Goal: Task Accomplishment & Management: Complete application form

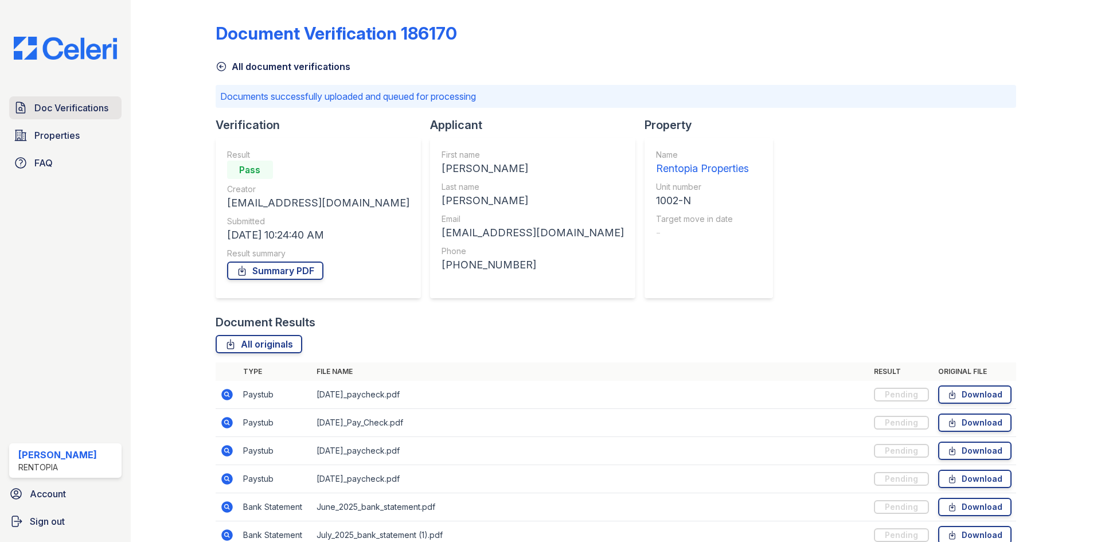
click at [64, 109] on span "Doc Verifications" at bounding box center [71, 108] width 74 height 14
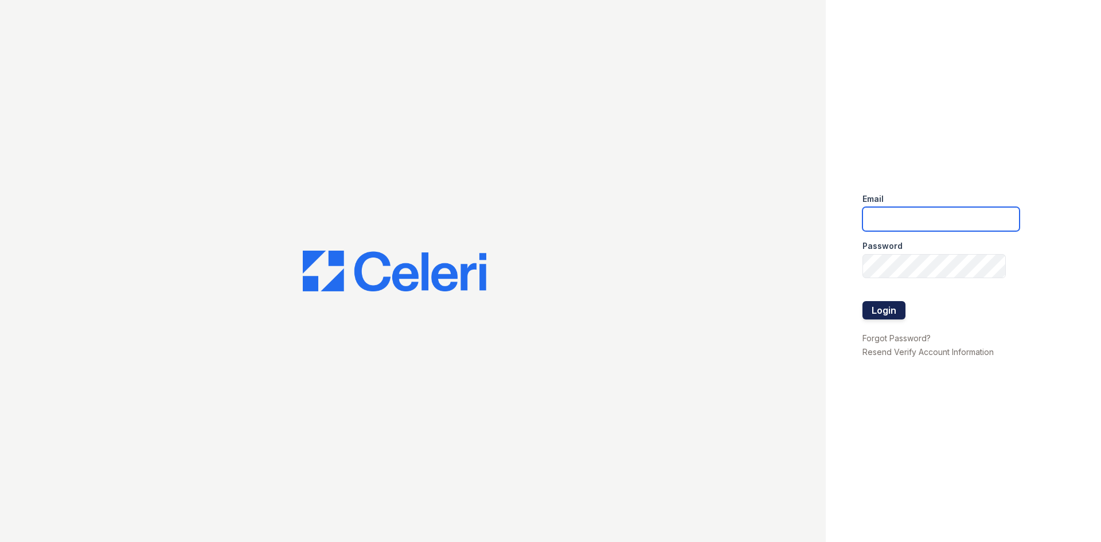
type input "[EMAIL_ADDRESS][DOMAIN_NAME]"
click at [880, 311] on button "Login" at bounding box center [883, 310] width 43 height 18
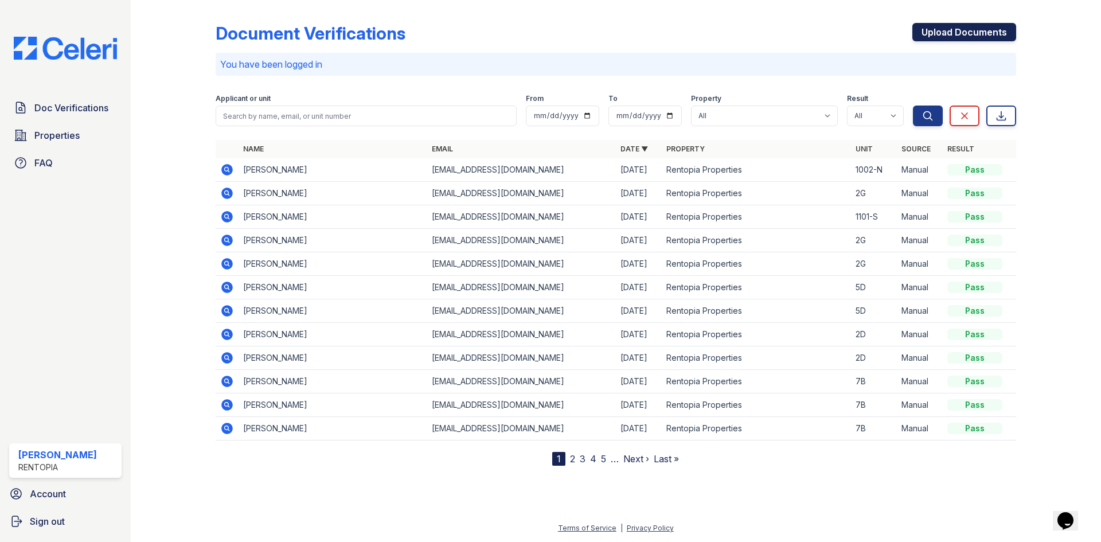
click at [966, 32] on link "Upload Documents" at bounding box center [964, 32] width 104 height 18
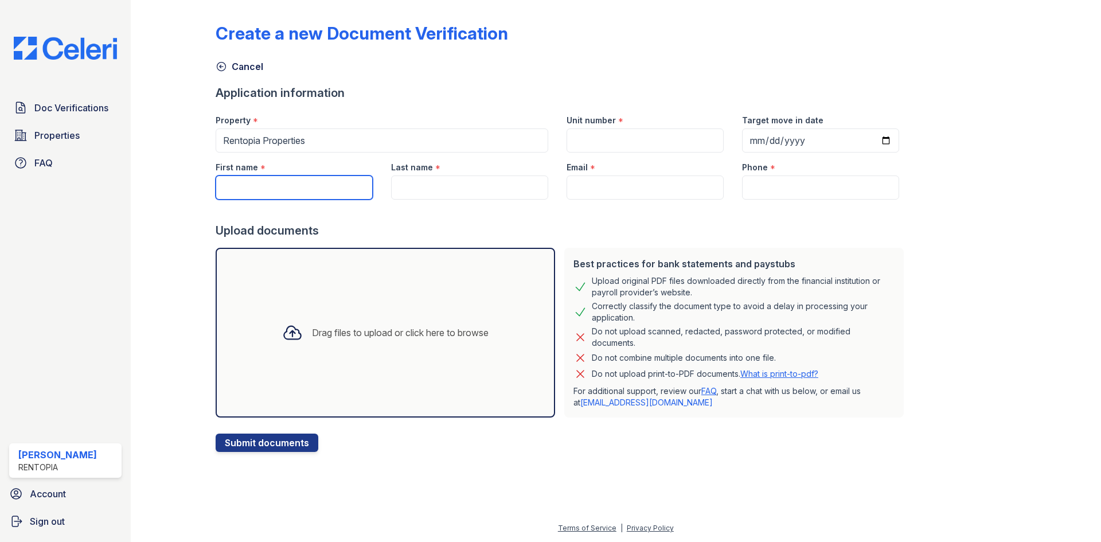
click at [277, 190] on input "First name" at bounding box center [294, 187] width 157 height 24
paste input "Jose Villanueva"
drag, startPoint x: 298, startPoint y: 188, endPoint x: 248, endPoint y: 189, distance: 49.9
click at [248, 189] on input "Jose Villanueva" at bounding box center [294, 187] width 157 height 24
type input "Jose"
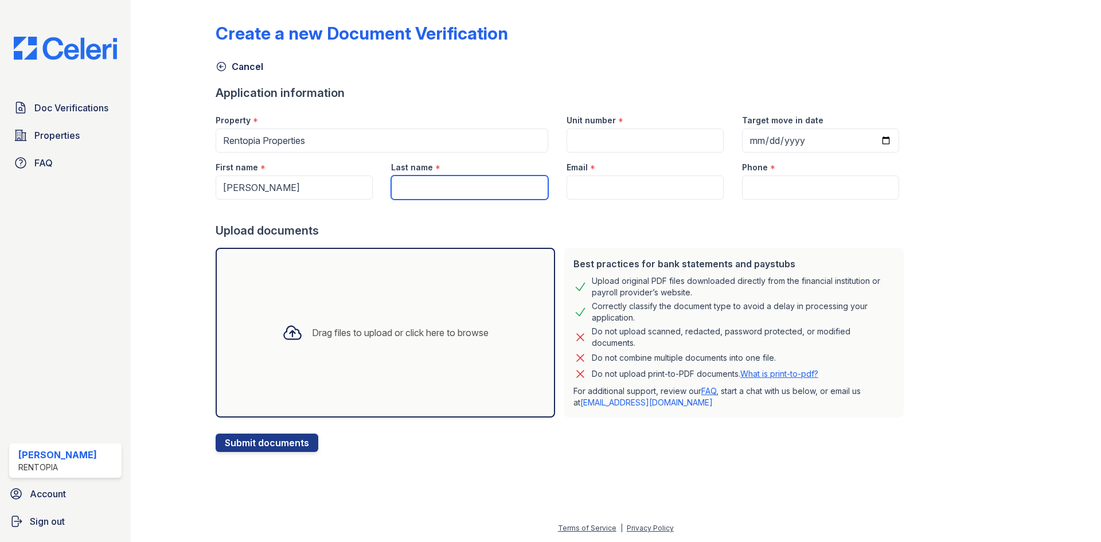
click at [421, 193] on input "Last name" at bounding box center [469, 187] width 157 height 24
paste input "Villanueva"
type input "Villanueva"
click at [625, 142] on input "Unit number" at bounding box center [644, 140] width 157 height 24
type input "901-N"
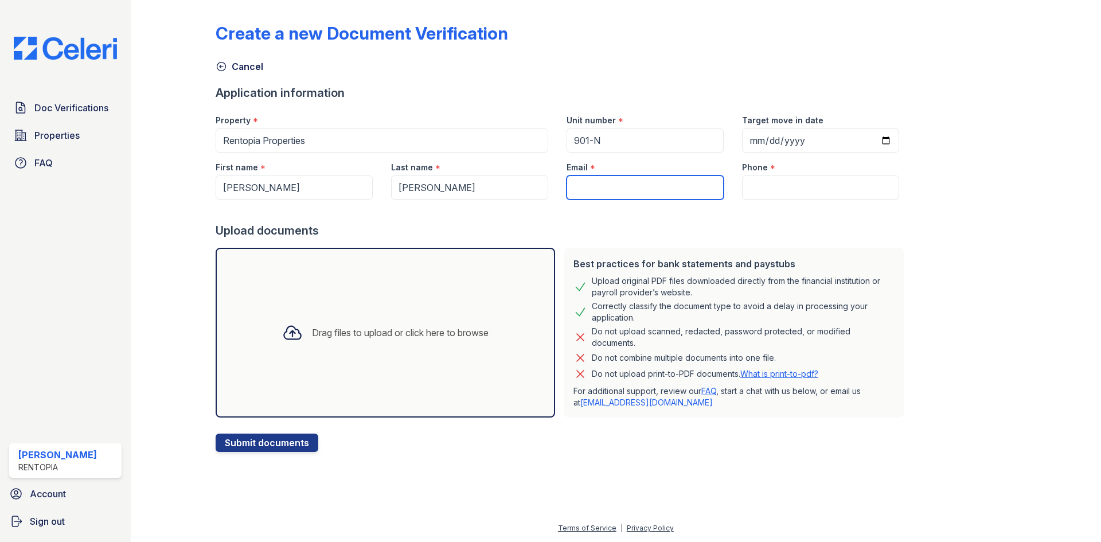
click at [623, 195] on input "Email" at bounding box center [644, 187] width 157 height 24
type input "[EMAIL_ADDRESS][DOMAIN_NAME]"
type input "9172021817"
click at [332, 340] on div "Drag files to upload or click here to browse" at bounding box center [385, 332] width 225 height 39
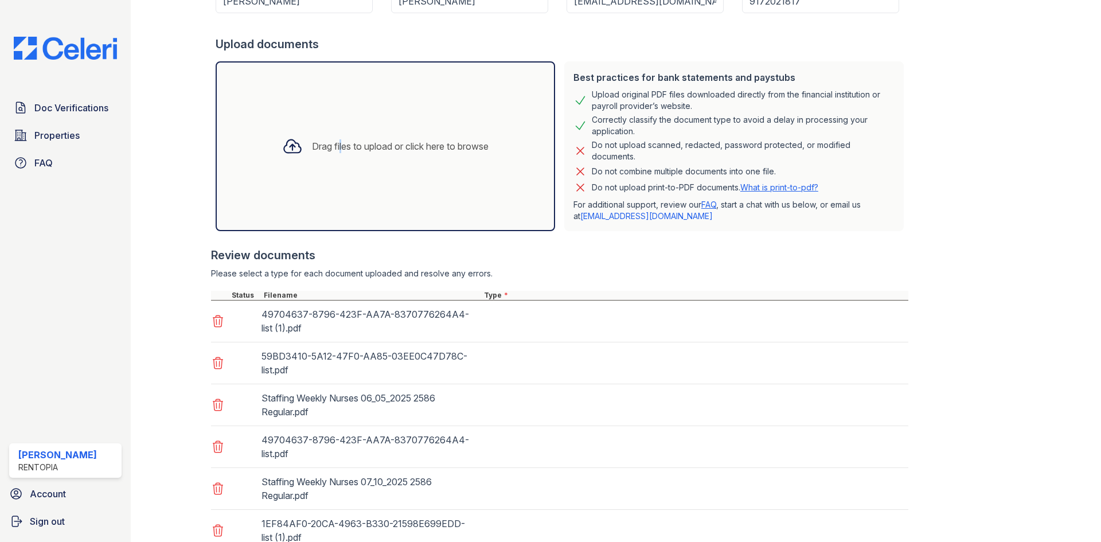
scroll to position [276, 0]
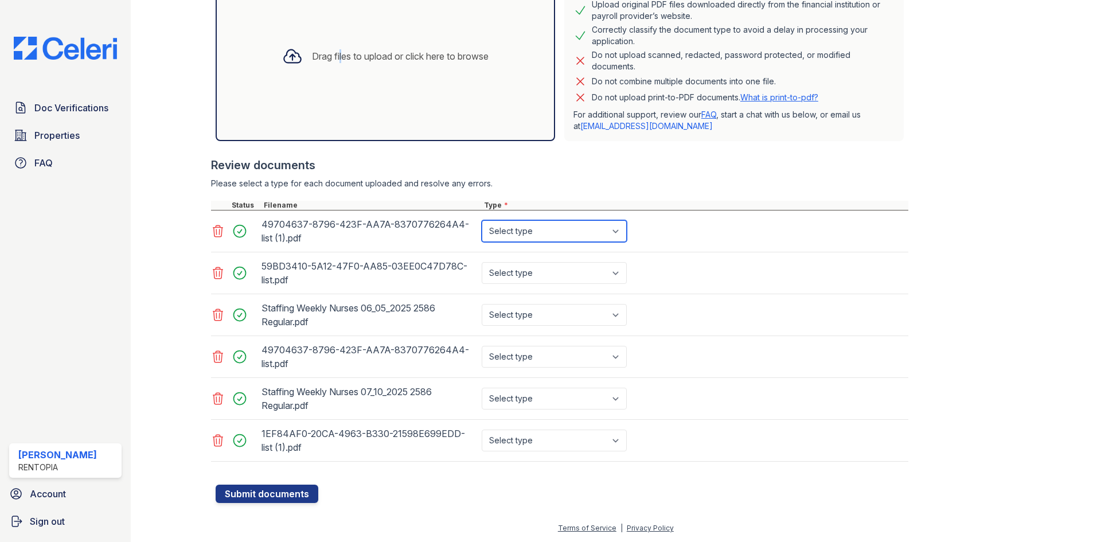
click at [552, 232] on select "Select type Paystub Bank Statement Offer Letter Tax Documents Benefit Award Let…" at bounding box center [554, 231] width 145 height 22
select select "bank_statement"
click at [482, 220] on select "Select type Paystub Bank Statement Offer Letter Tax Documents Benefit Award Let…" at bounding box center [554, 231] width 145 height 22
click at [544, 273] on select "Select type Paystub Bank Statement Offer Letter Tax Documents Benefit Award Let…" at bounding box center [554, 273] width 145 height 22
select select "bank_statement"
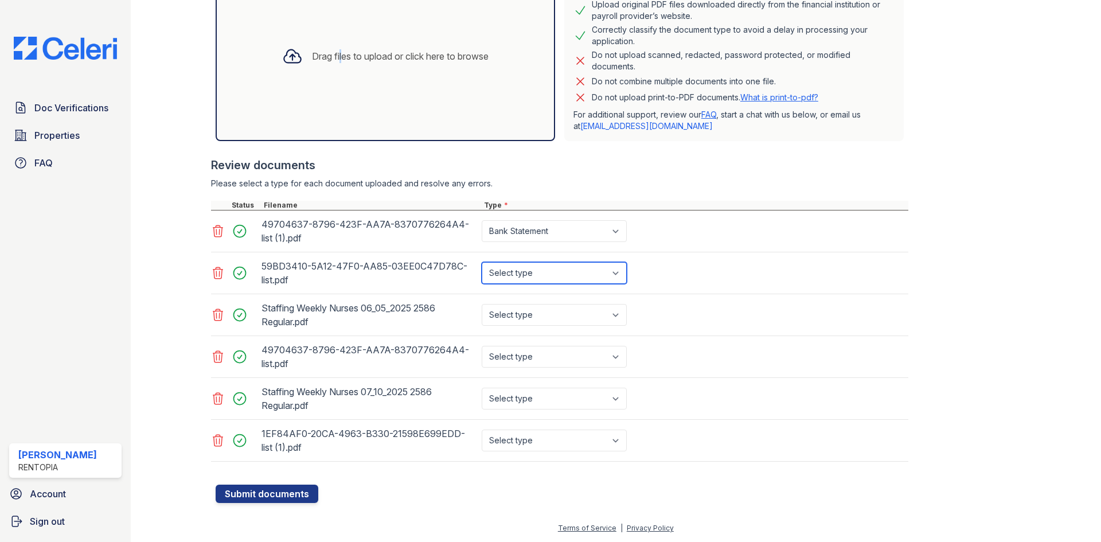
click at [482, 262] on select "Select type Paystub Bank Statement Offer Letter Tax Documents Benefit Award Let…" at bounding box center [554, 273] width 145 height 22
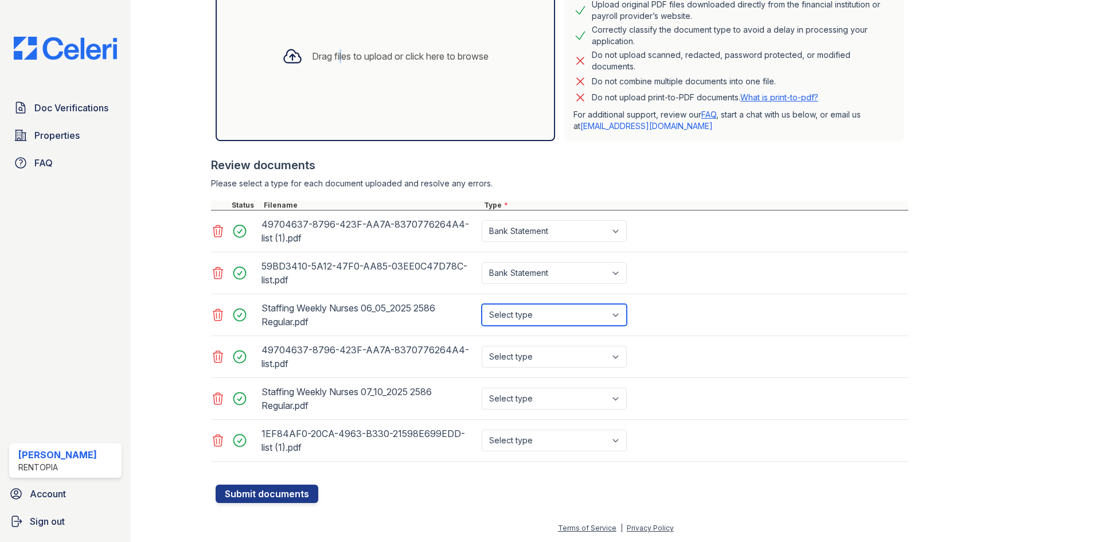
click at [542, 319] on select "Select type Paystub Bank Statement Offer Letter Tax Documents Benefit Award Let…" at bounding box center [554, 315] width 145 height 22
select select "paystub"
click at [482, 304] on select "Select type Paystub Bank Statement Offer Letter Tax Documents Benefit Award Let…" at bounding box center [554, 315] width 145 height 22
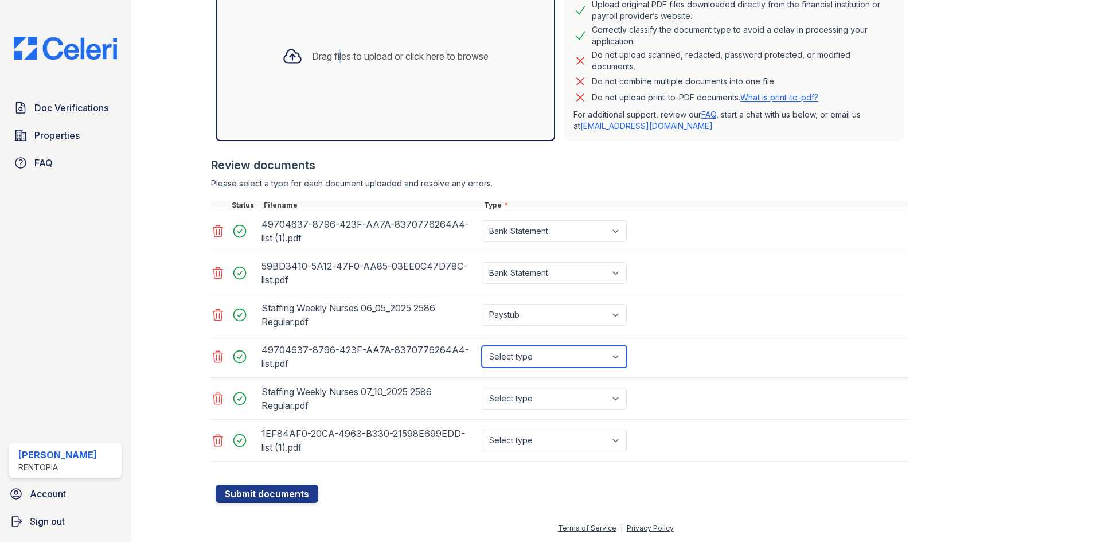
click at [532, 353] on select "Select type Paystub Bank Statement Offer Letter Tax Documents Benefit Award Let…" at bounding box center [554, 357] width 145 height 22
select select "bank_statement"
click at [482, 346] on select "Select type Paystub Bank Statement Offer Letter Tax Documents Benefit Award Let…" at bounding box center [554, 357] width 145 height 22
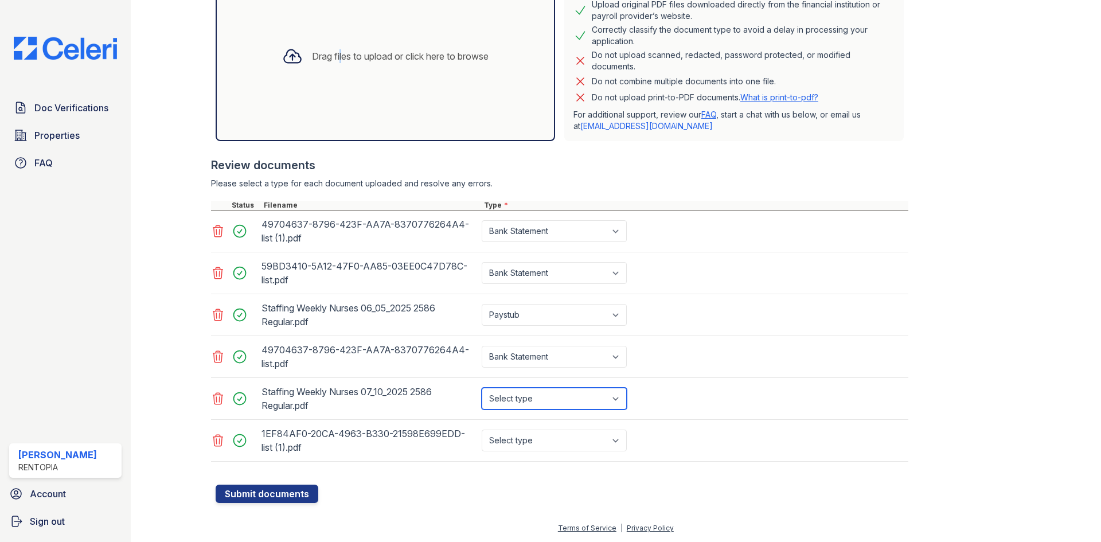
click at [522, 399] on select "Select type Paystub Bank Statement Offer Letter Tax Documents Benefit Award Let…" at bounding box center [554, 399] width 145 height 22
select select "paystub"
click at [482, 388] on select "Select type Paystub Bank Statement Offer Letter Tax Documents Benefit Award Let…" at bounding box center [554, 399] width 145 height 22
click at [521, 429] on div "Select type Paystub Bank Statement Offer Letter Tax Documents Benefit Award Let…" at bounding box center [555, 440] width 152 height 32
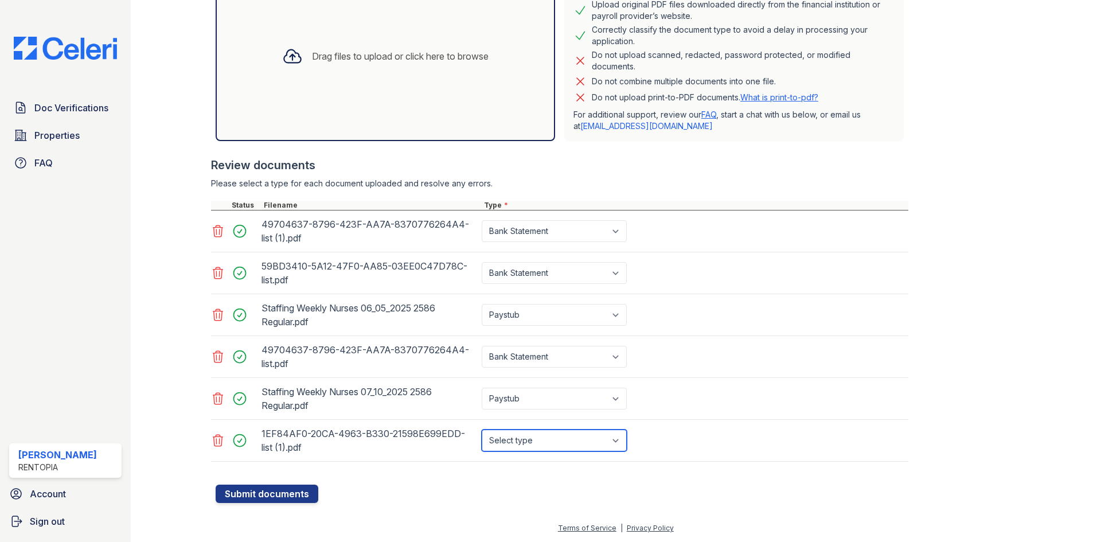
click at [519, 441] on select "Select type Paystub Bank Statement Offer Letter Tax Documents Benefit Award Let…" at bounding box center [554, 440] width 145 height 22
select select "bank_statement"
click at [482, 429] on select "Select type Paystub Bank Statement Offer Letter Tax Documents Benefit Award Let…" at bounding box center [554, 440] width 145 height 22
click at [282, 489] on button "Submit documents" at bounding box center [267, 493] width 103 height 18
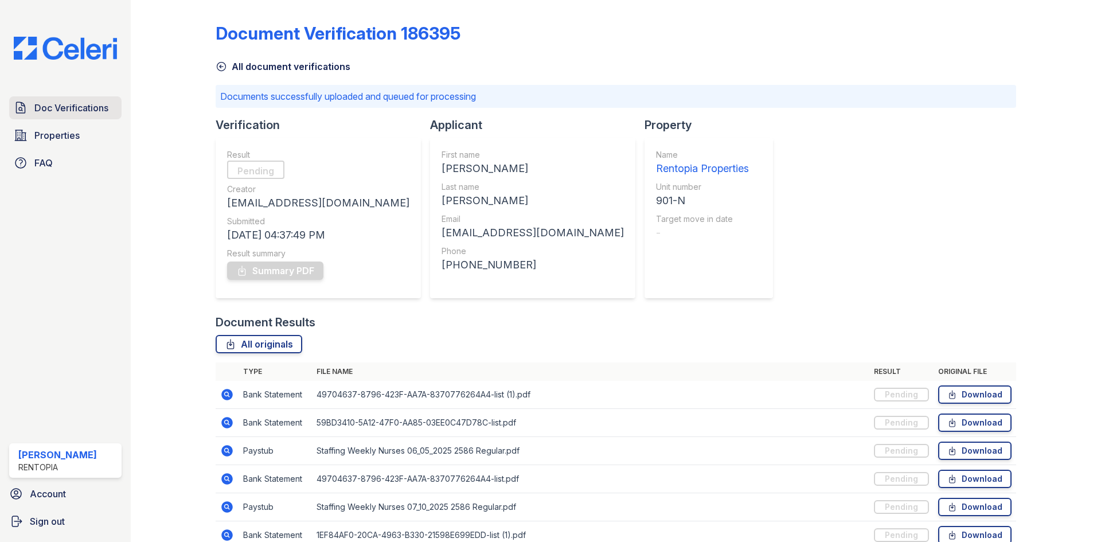
click at [58, 115] on span "Doc Verifications" at bounding box center [71, 108] width 74 height 14
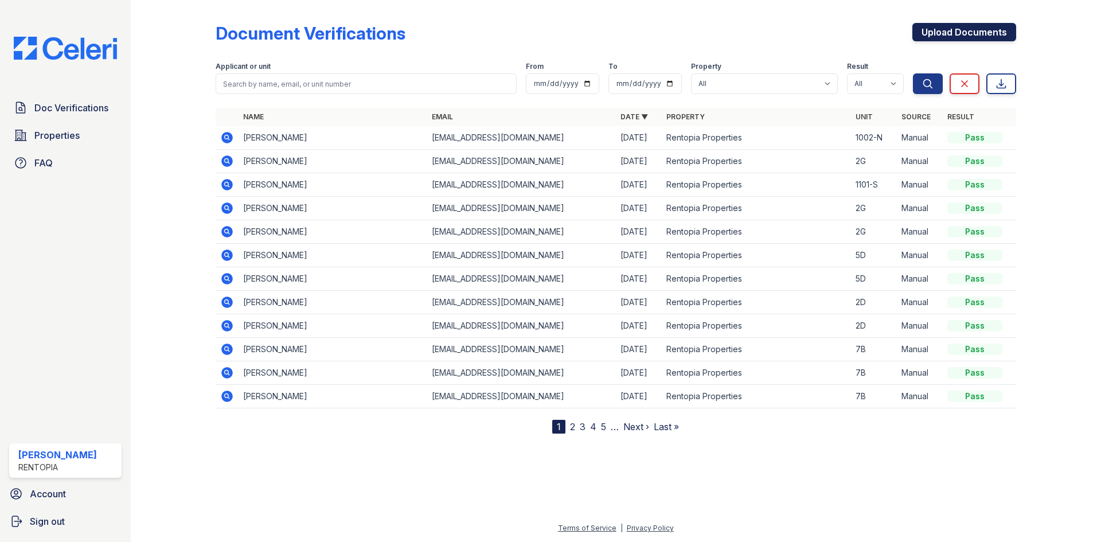
click at [952, 24] on link "Upload Documents" at bounding box center [964, 32] width 104 height 18
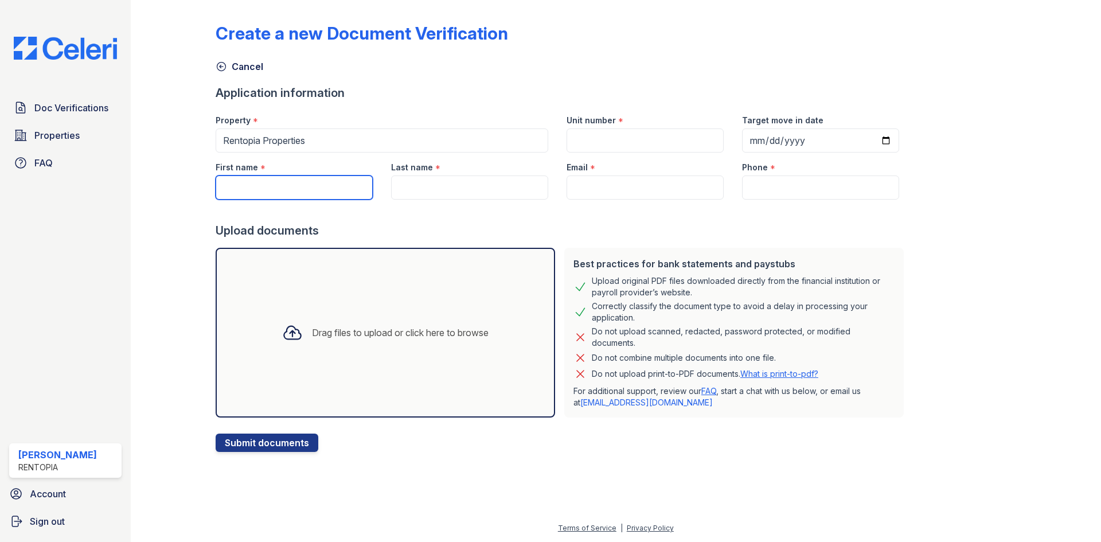
paste input "Luisa Cabral"
click at [273, 191] on input "Luisa Cabral" at bounding box center [294, 187] width 157 height 24
drag, startPoint x: 285, startPoint y: 192, endPoint x: 249, endPoint y: 190, distance: 35.6
click at [249, 190] on input "Luisa Cabral" at bounding box center [294, 187] width 157 height 24
type input "[PERSON_NAME]"
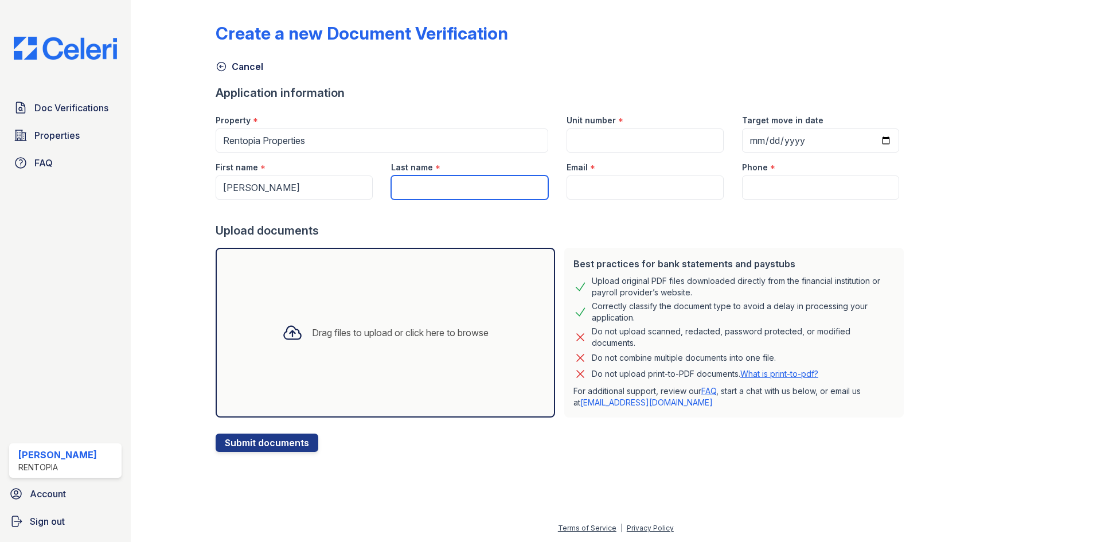
click at [413, 180] on input "Last name" at bounding box center [469, 187] width 157 height 24
paste input "[PERSON_NAME]"
type input "[PERSON_NAME]"
click at [608, 186] on input "Email" at bounding box center [644, 187] width 157 height 24
type input "[EMAIL_ADDRESS][DOMAIN_NAME]"
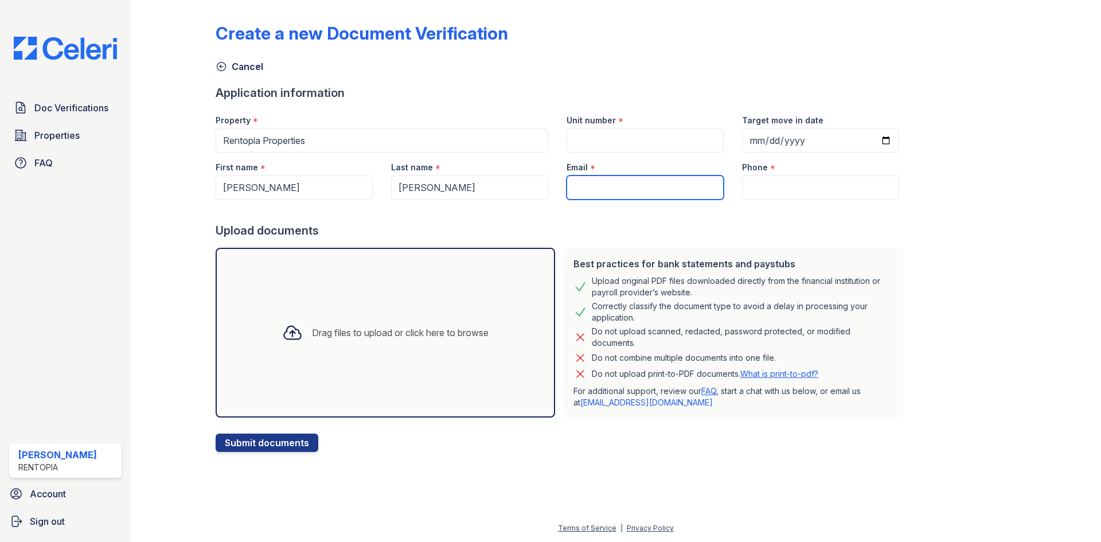
type input "9172021817"
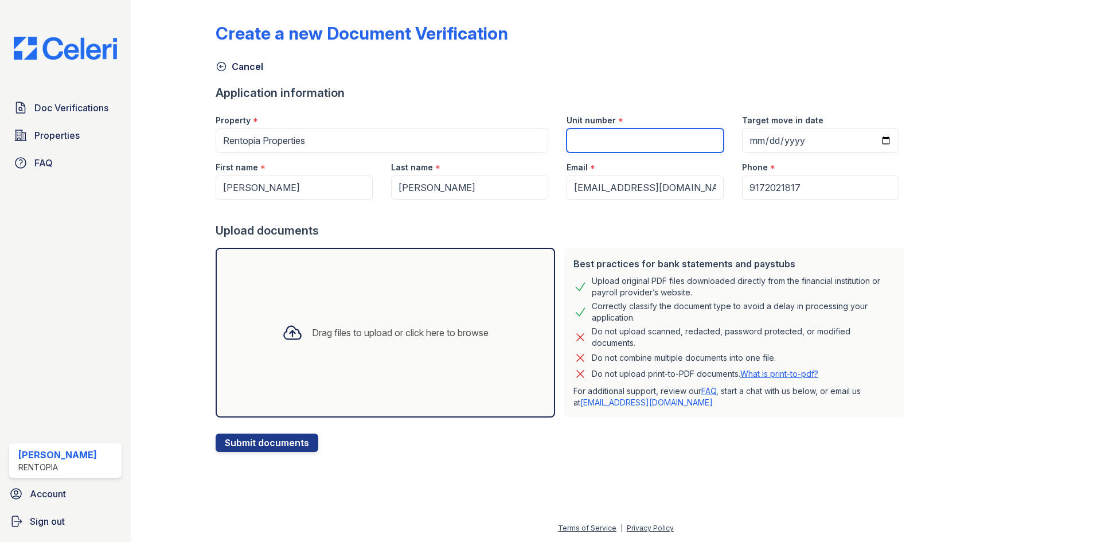
click at [636, 146] on input "Unit number" at bounding box center [644, 140] width 157 height 24
type input "901-N"
click at [468, 296] on div "Drag files to upload or click here to browse" at bounding box center [385, 333] width 339 height 170
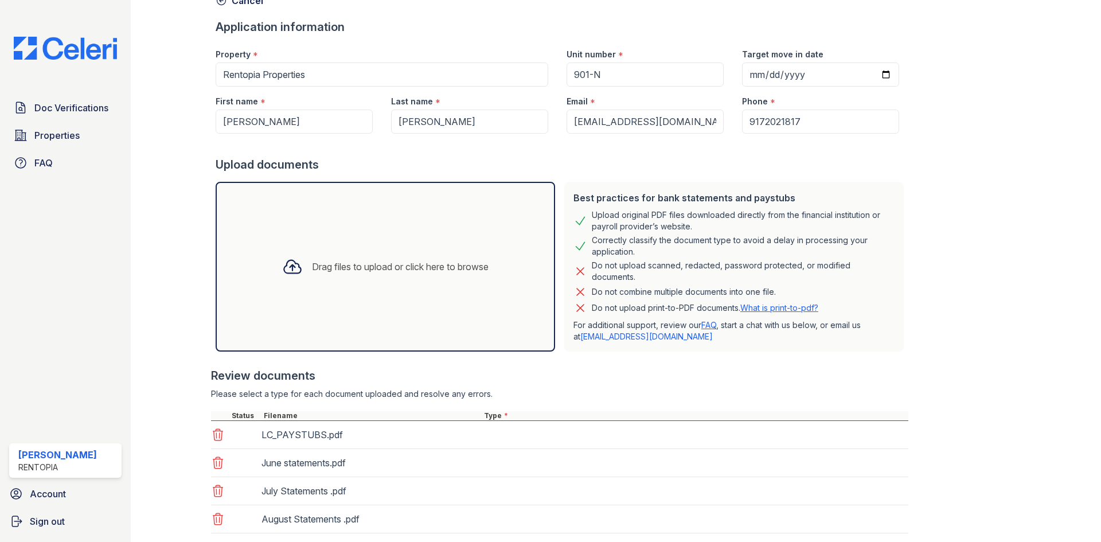
scroll to position [138, 0]
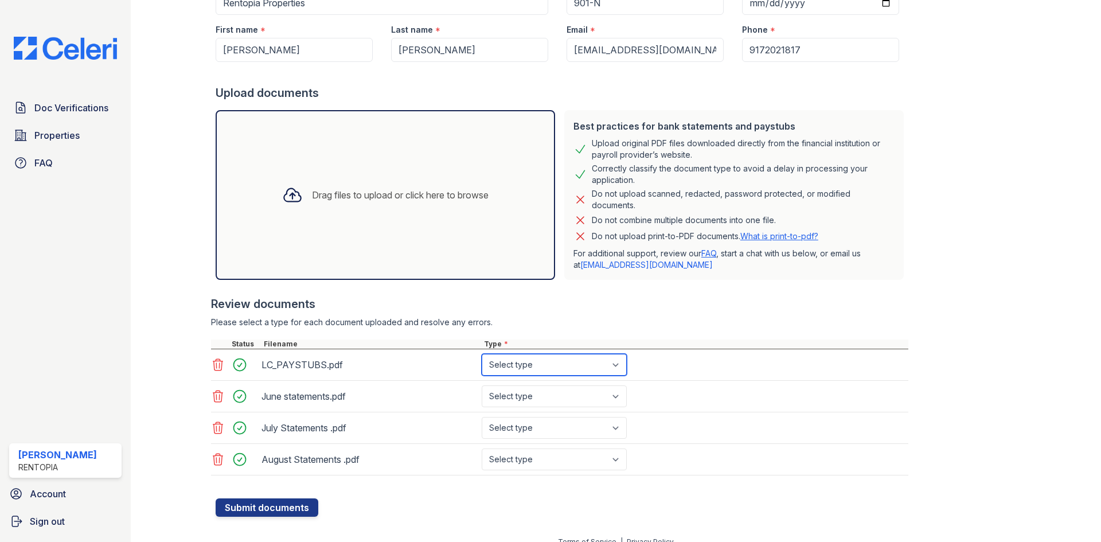
click at [523, 368] on select "Select type Paystub Bank Statement Offer Letter Tax Documents Benefit Award Let…" at bounding box center [554, 365] width 145 height 22
select select "paystub"
click at [482, 354] on select "Select type Paystub Bank Statement Offer Letter Tax Documents Benefit Award Let…" at bounding box center [554, 365] width 145 height 22
click at [530, 396] on select "Select type Paystub Bank Statement Offer Letter Tax Documents Benefit Award Let…" at bounding box center [554, 396] width 145 height 22
select select "bank_statement"
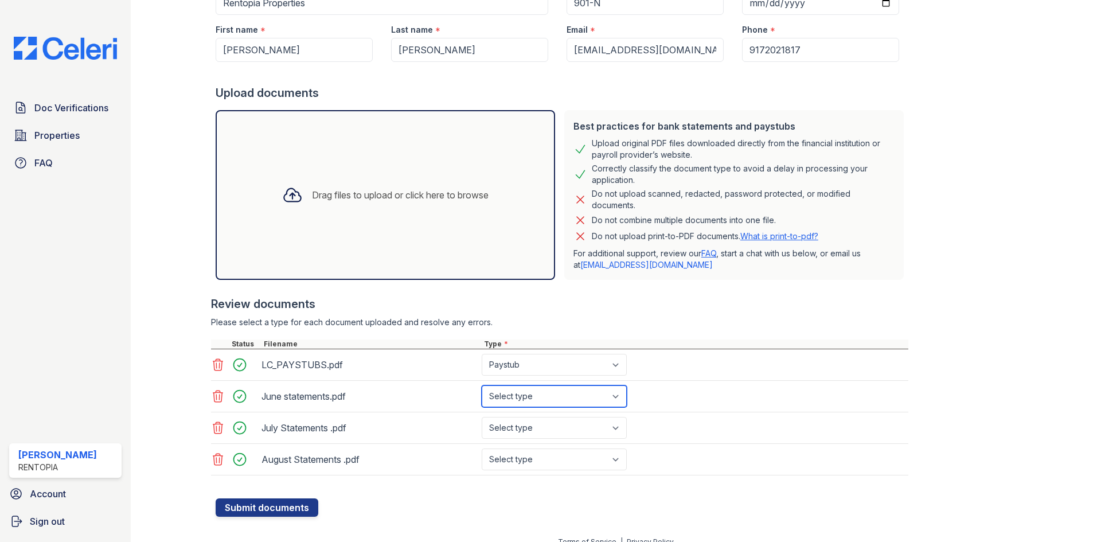
click at [482, 385] on select "Select type Paystub Bank Statement Offer Letter Tax Documents Benefit Award Let…" at bounding box center [554, 396] width 145 height 22
click at [527, 443] on div "July Statements .pdf Select type Paystub Bank Statement Offer Letter Tax Docume…" at bounding box center [559, 428] width 697 height 32
drag, startPoint x: 526, startPoint y: 428, endPoint x: 533, endPoint y: 436, distance: 10.6
click at [525, 428] on select "Select type Paystub Bank Statement Offer Letter Tax Documents Benefit Award Let…" at bounding box center [554, 428] width 145 height 22
select select "bank_statement"
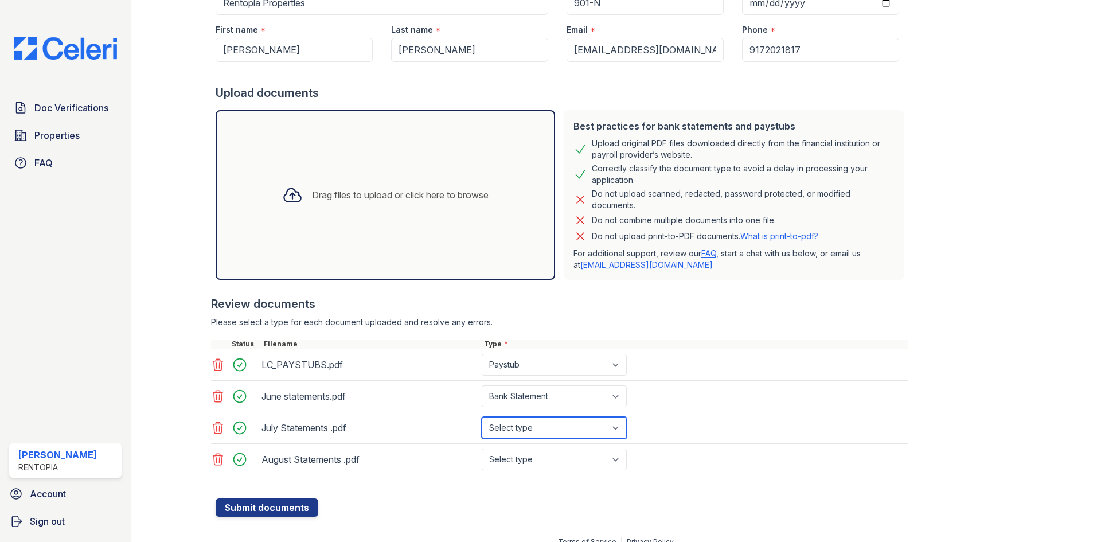
click at [482, 417] on select "Select type Paystub Bank Statement Offer Letter Tax Documents Benefit Award Let…" at bounding box center [554, 428] width 145 height 22
click at [535, 464] on select "Select type Paystub Bank Statement Offer Letter Tax Documents Benefit Award Let…" at bounding box center [554, 459] width 145 height 22
select select "bank_statement"
click at [482, 448] on select "Select type Paystub Bank Statement Offer Letter Tax Documents Benefit Award Let…" at bounding box center [554, 459] width 145 height 22
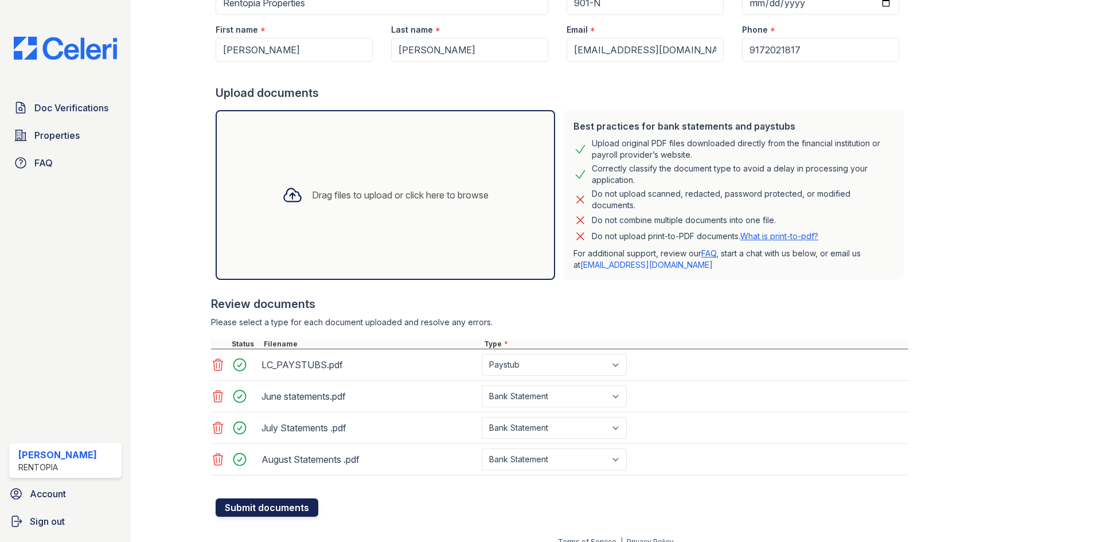
click at [227, 506] on button "Submit documents" at bounding box center [267, 507] width 103 height 18
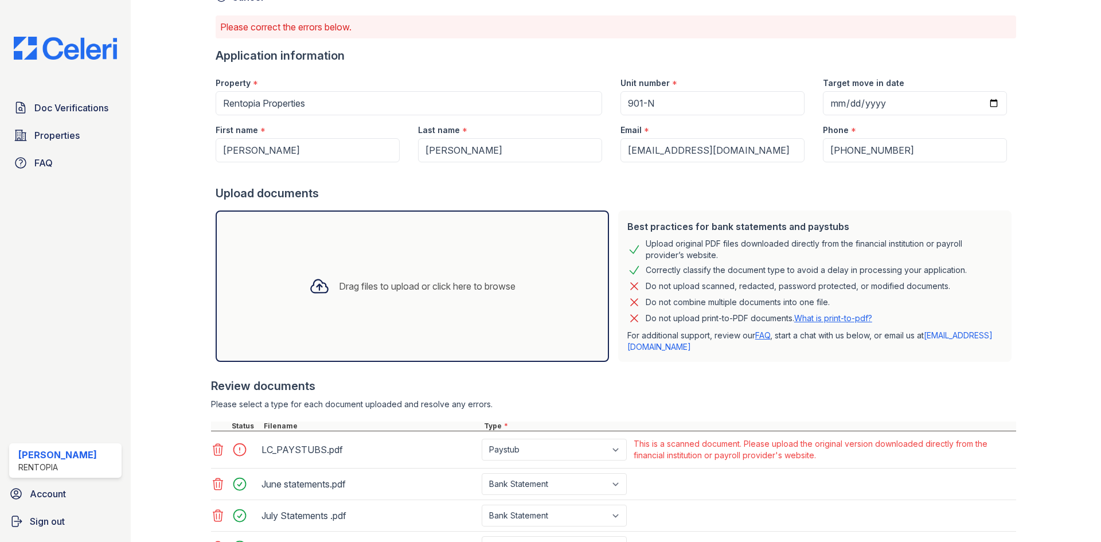
scroll to position [171, 0]
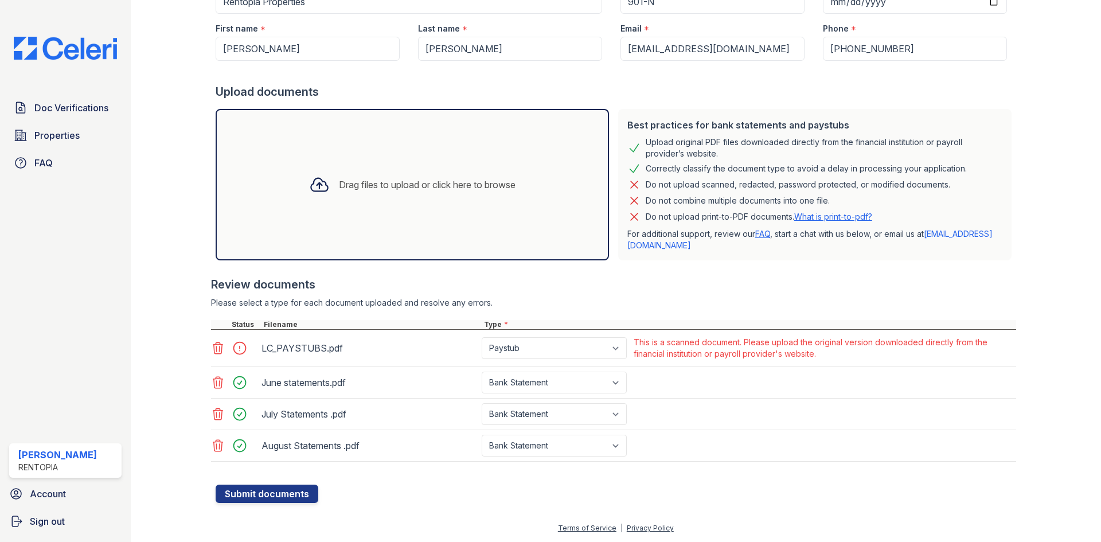
click at [222, 354] on icon at bounding box center [218, 348] width 14 height 14
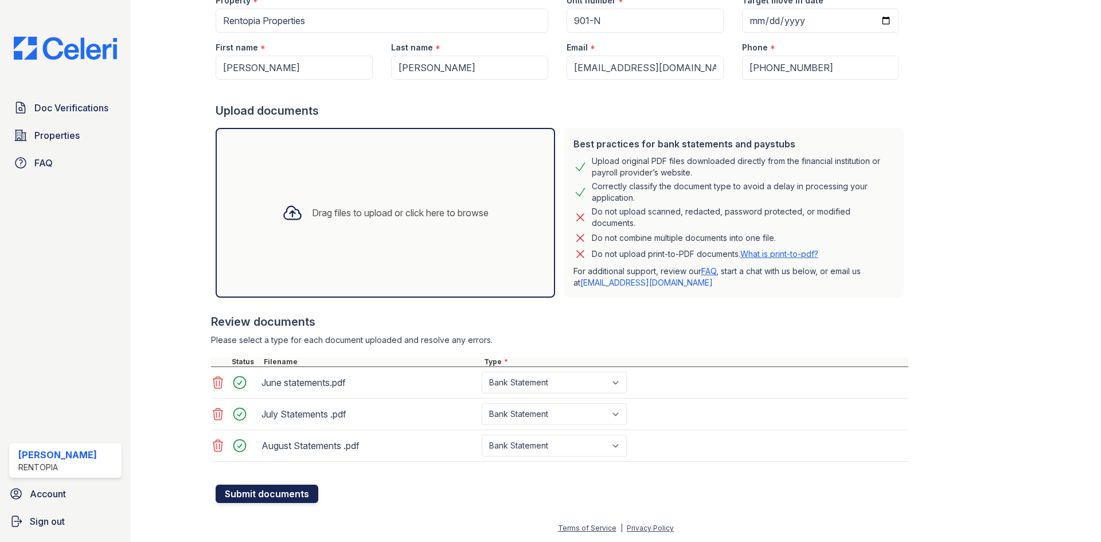
click at [260, 489] on button "Submit documents" at bounding box center [267, 493] width 103 height 18
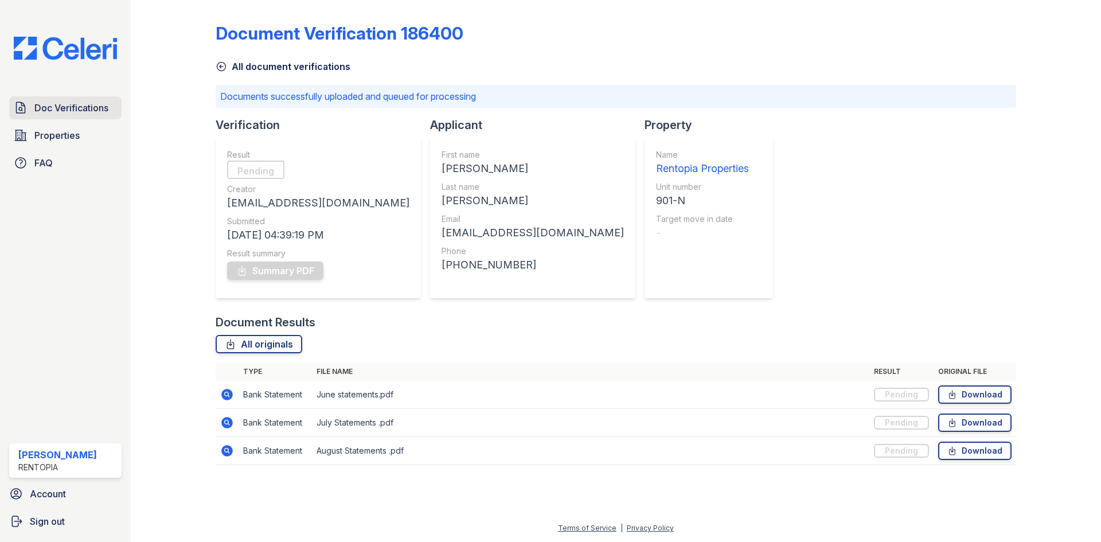
click at [68, 109] on span "Doc Verifications" at bounding box center [71, 108] width 74 height 14
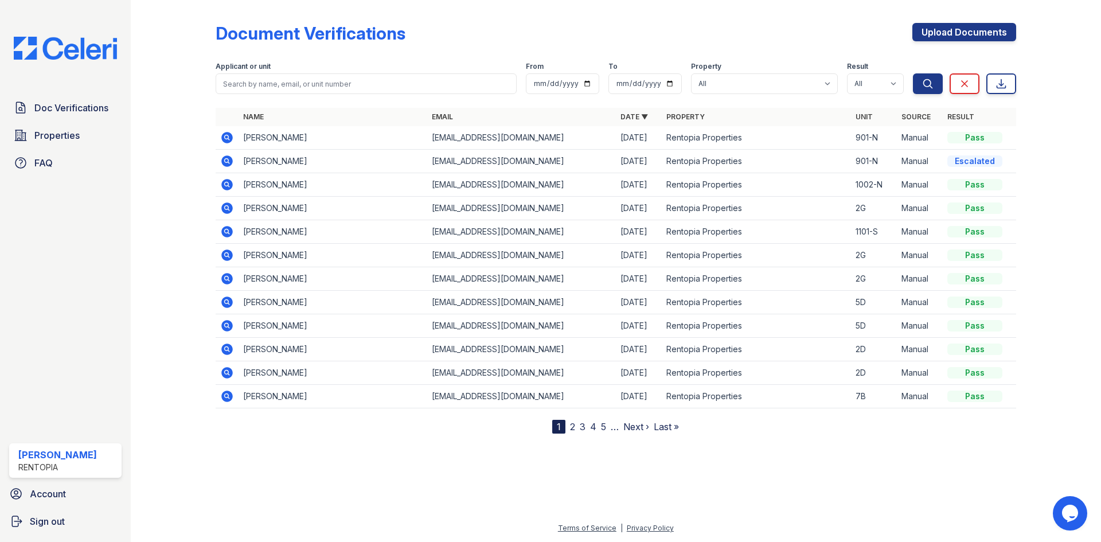
click at [228, 138] on icon at bounding box center [227, 138] width 14 height 14
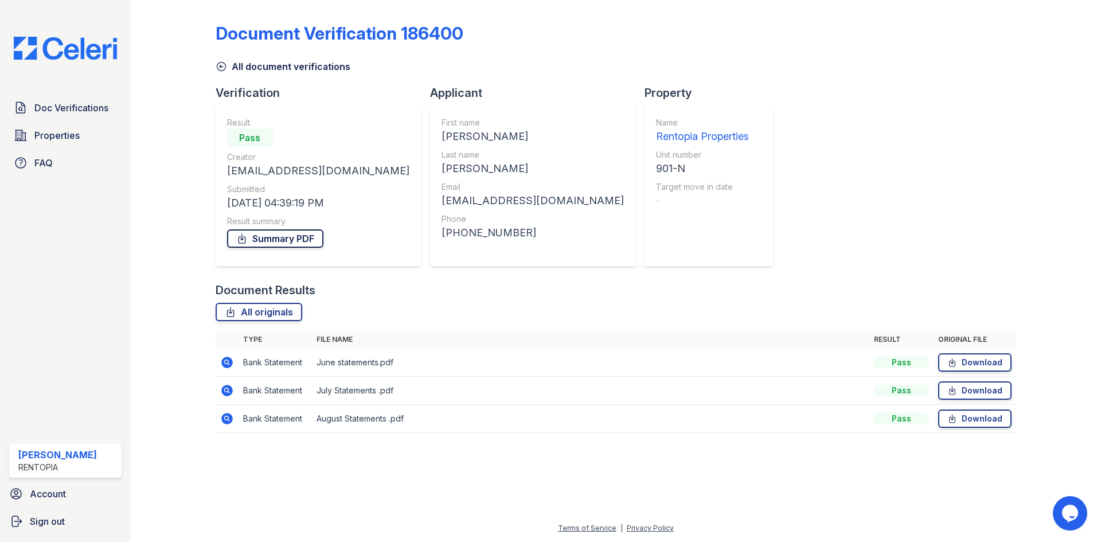
click at [303, 238] on link "Summary PDF" at bounding box center [275, 238] width 96 height 18
click at [61, 112] on span "Doc Verifications" at bounding box center [71, 108] width 74 height 14
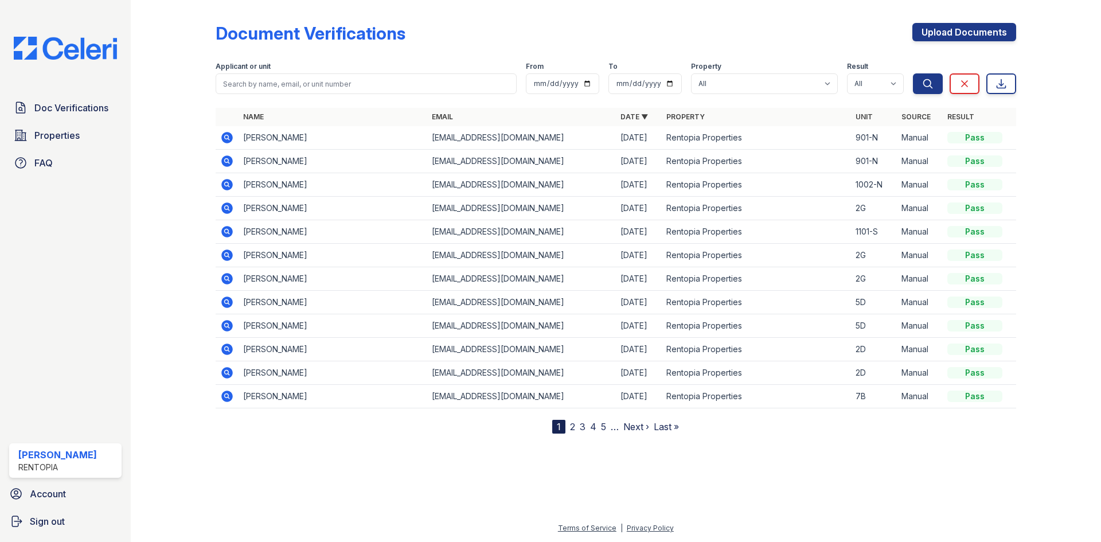
click at [226, 164] on icon at bounding box center [226, 160] width 11 height 11
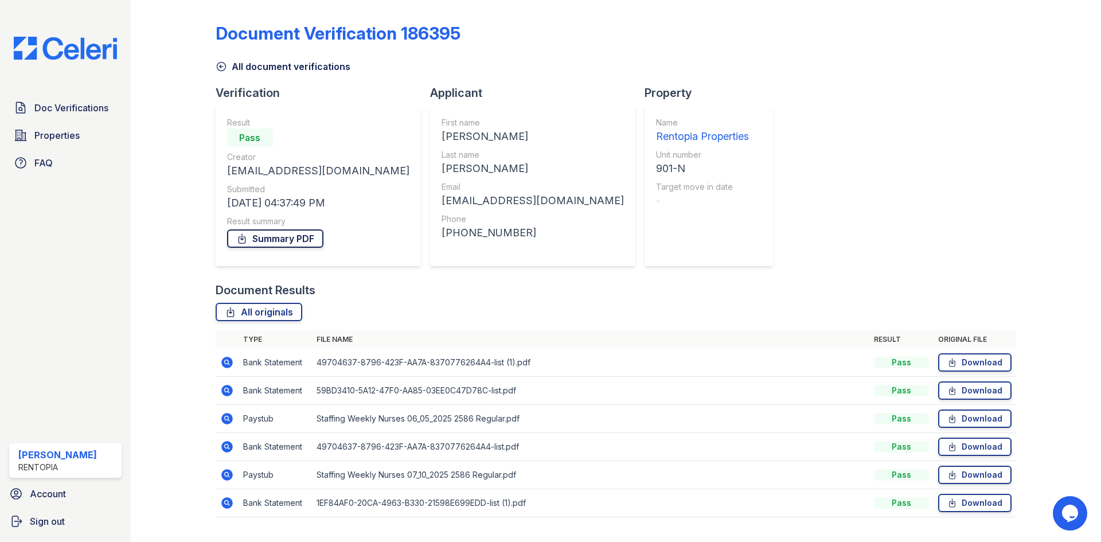
click at [303, 244] on link "Summary PDF" at bounding box center [275, 238] width 96 height 18
